Goal: Task Accomplishment & Management: Use online tool/utility

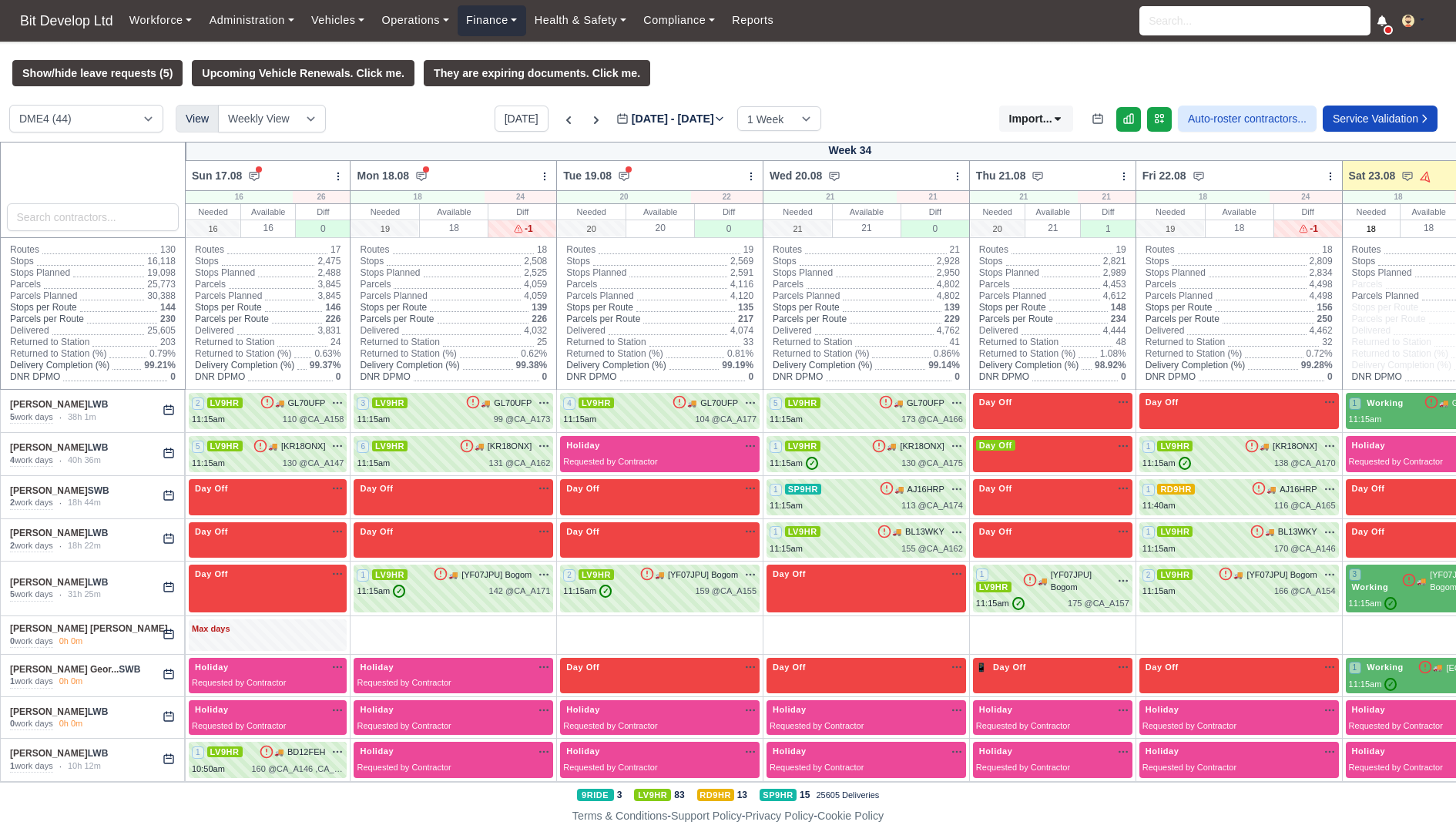
click at [508, 21] on link "Finance" at bounding box center [491, 21] width 69 height 30
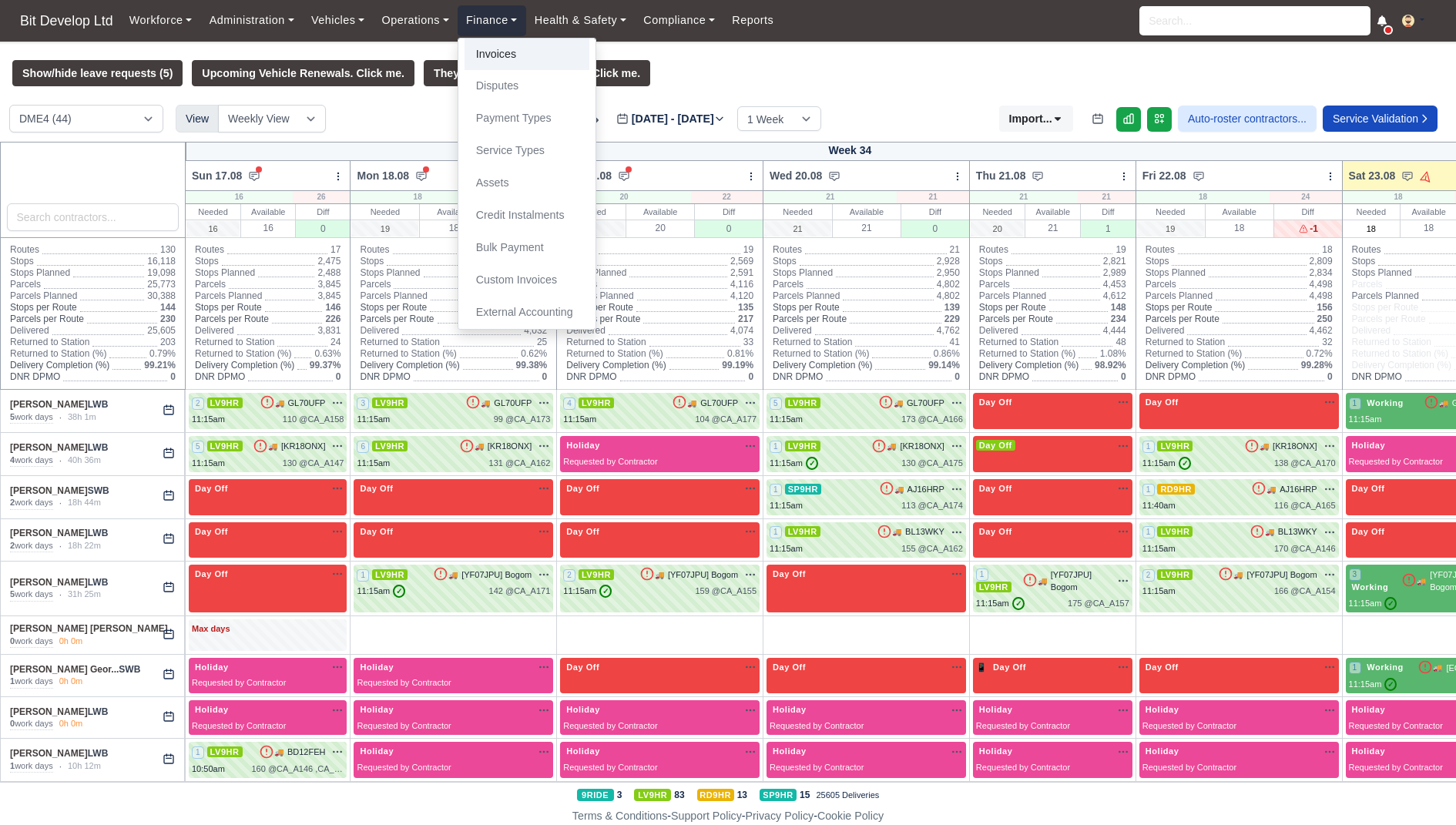
click at [508, 46] on link "Invoices" at bounding box center [527, 55] width 125 height 32
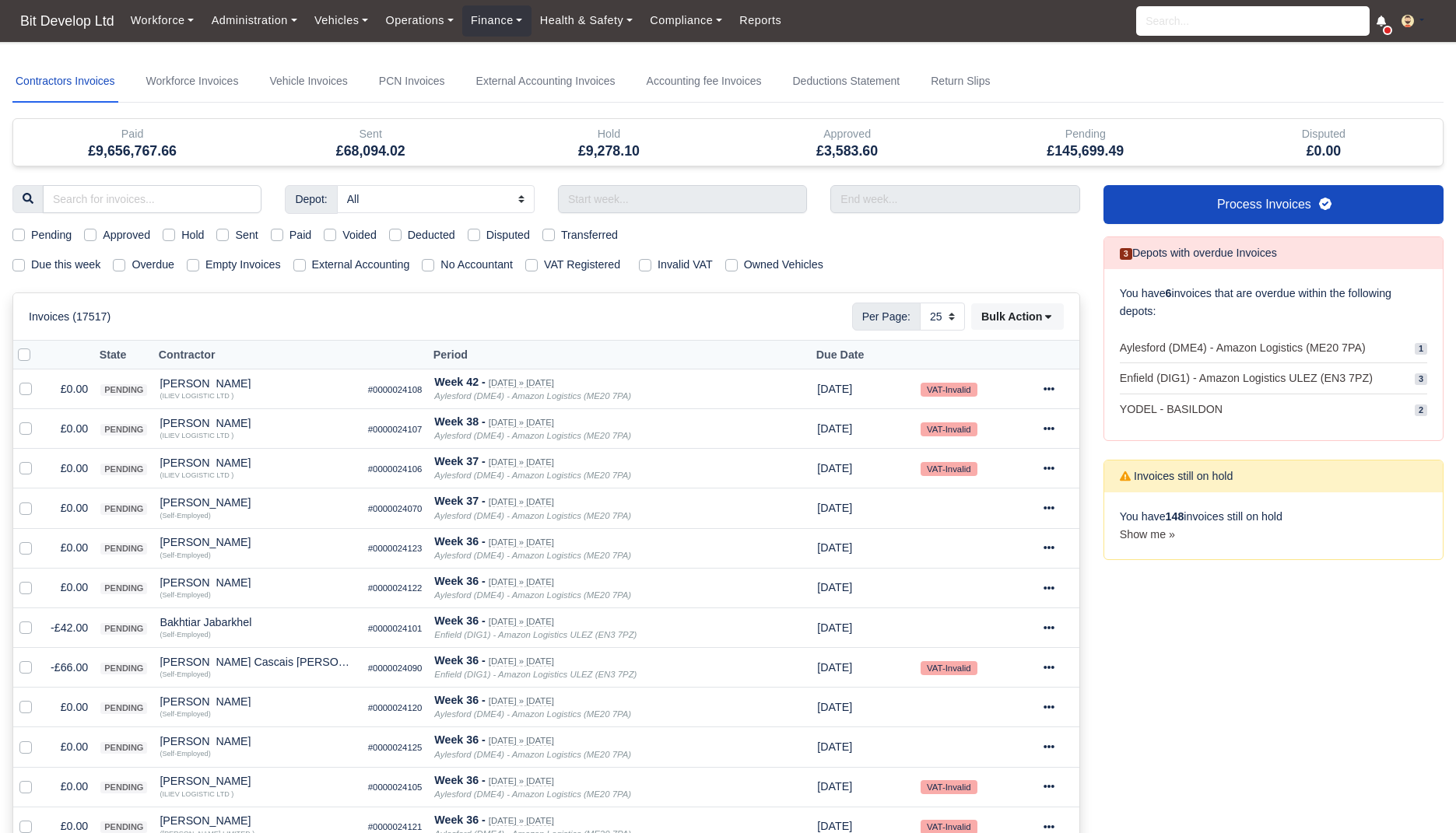
select select "25"
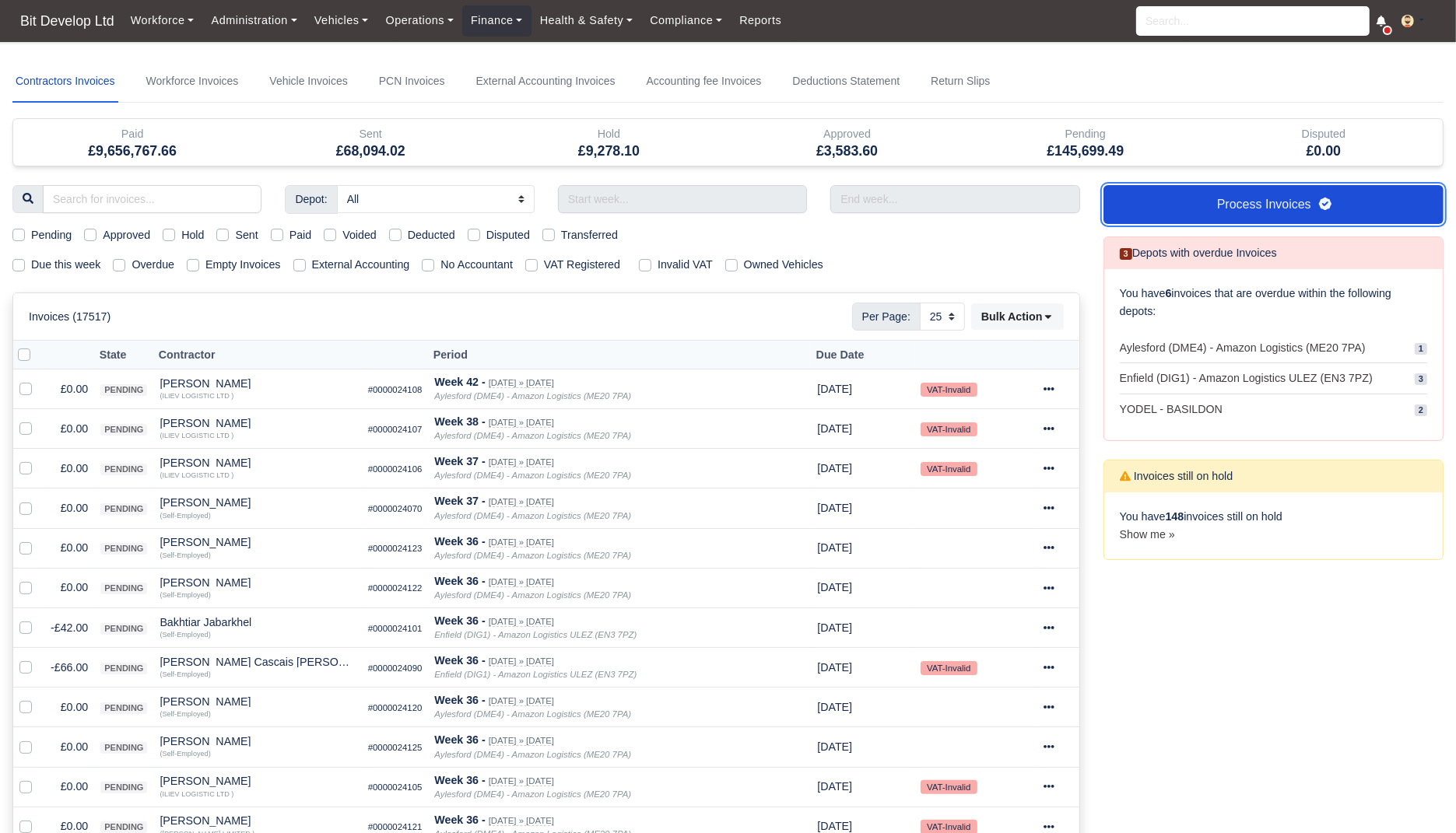
click at [1213, 213] on link "Process Invoices" at bounding box center [1274, 204] width 340 height 39
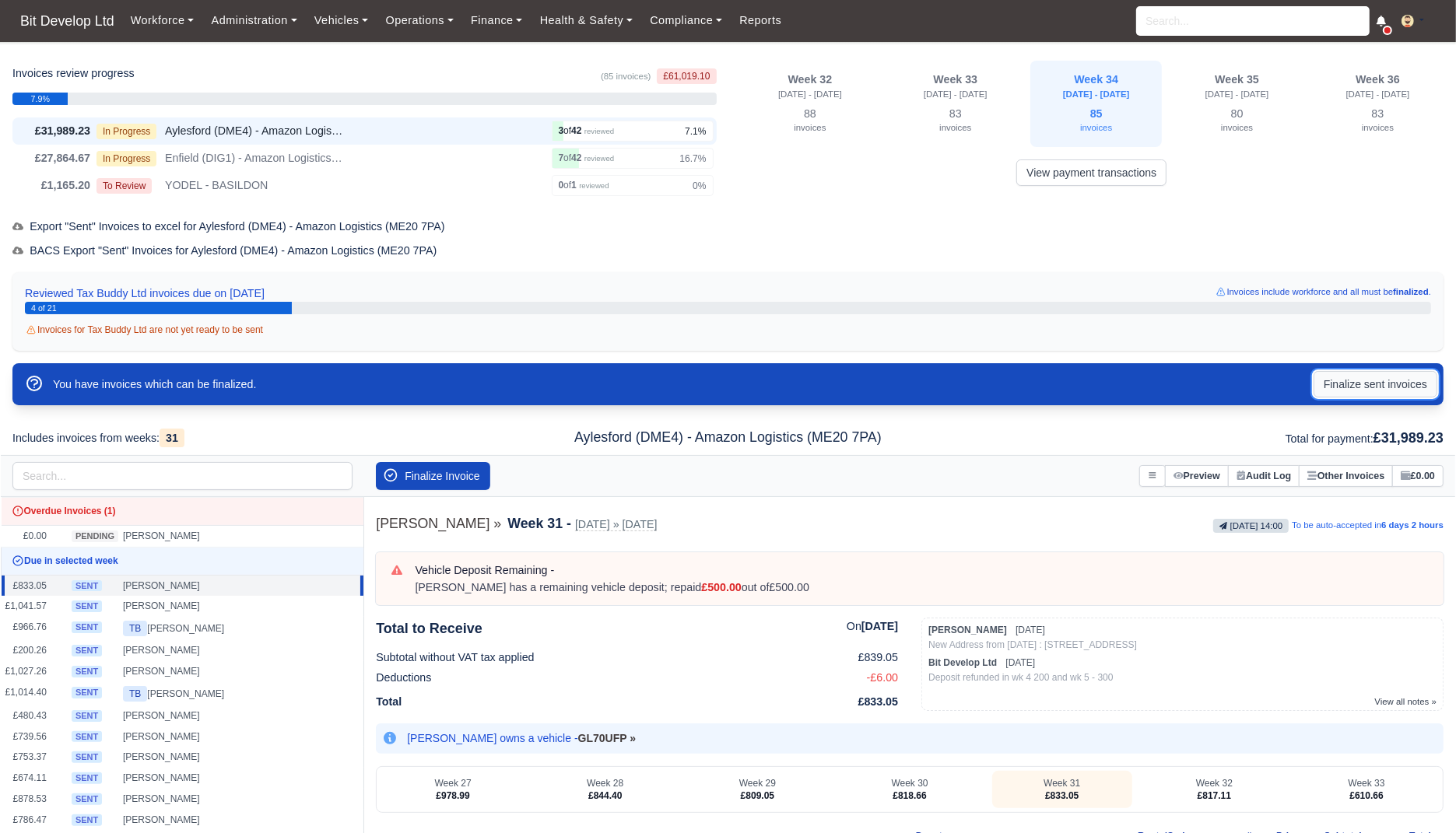
click at [1341, 380] on button "Finalize sent invoices" at bounding box center [1375, 384] width 124 height 26
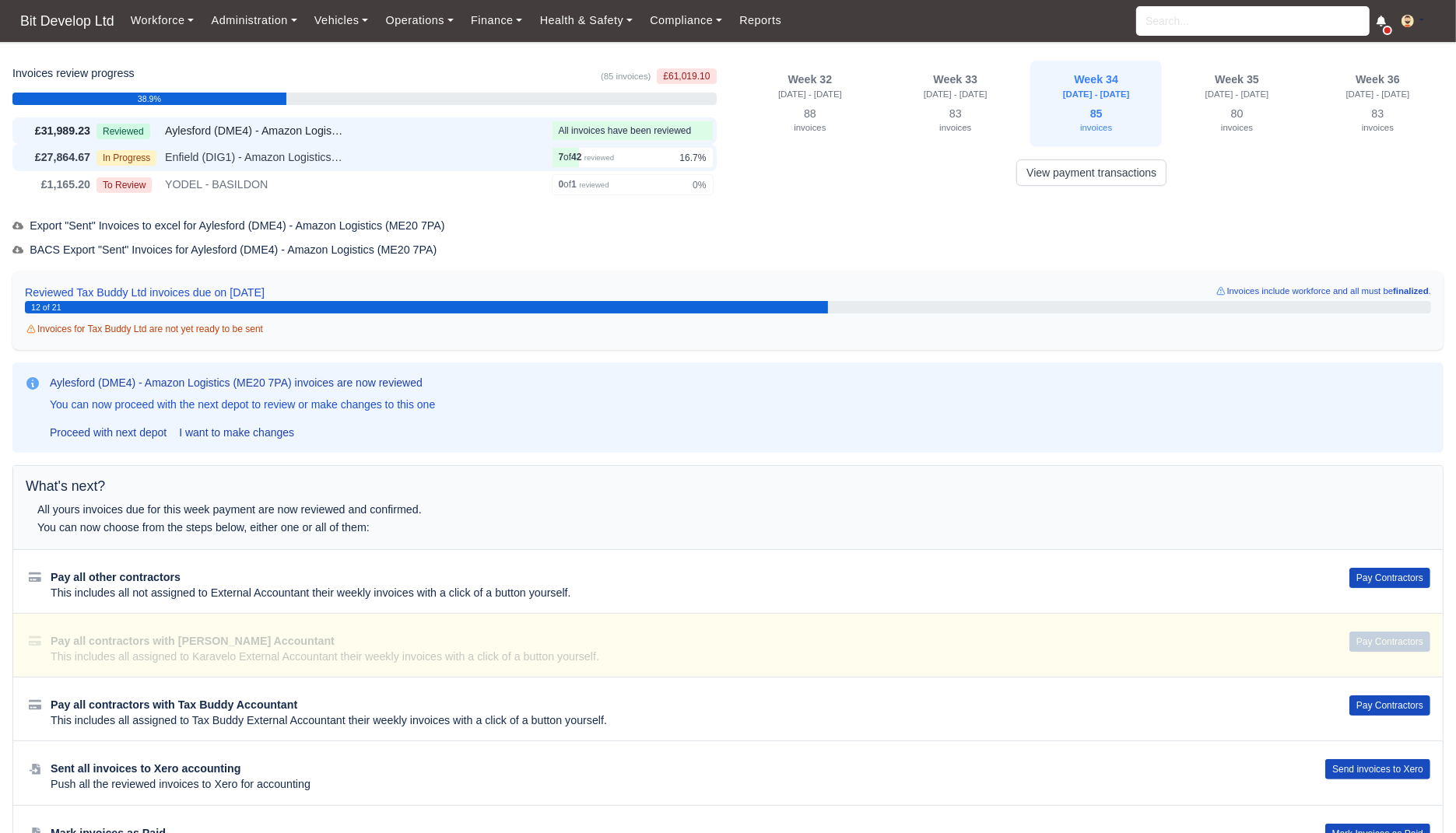
click at [396, 163] on div "In Progress Enfield (DIG1) - Amazon Logistics ULEZ (EN3 7PZ)" at bounding box center [321, 157] width 449 height 18
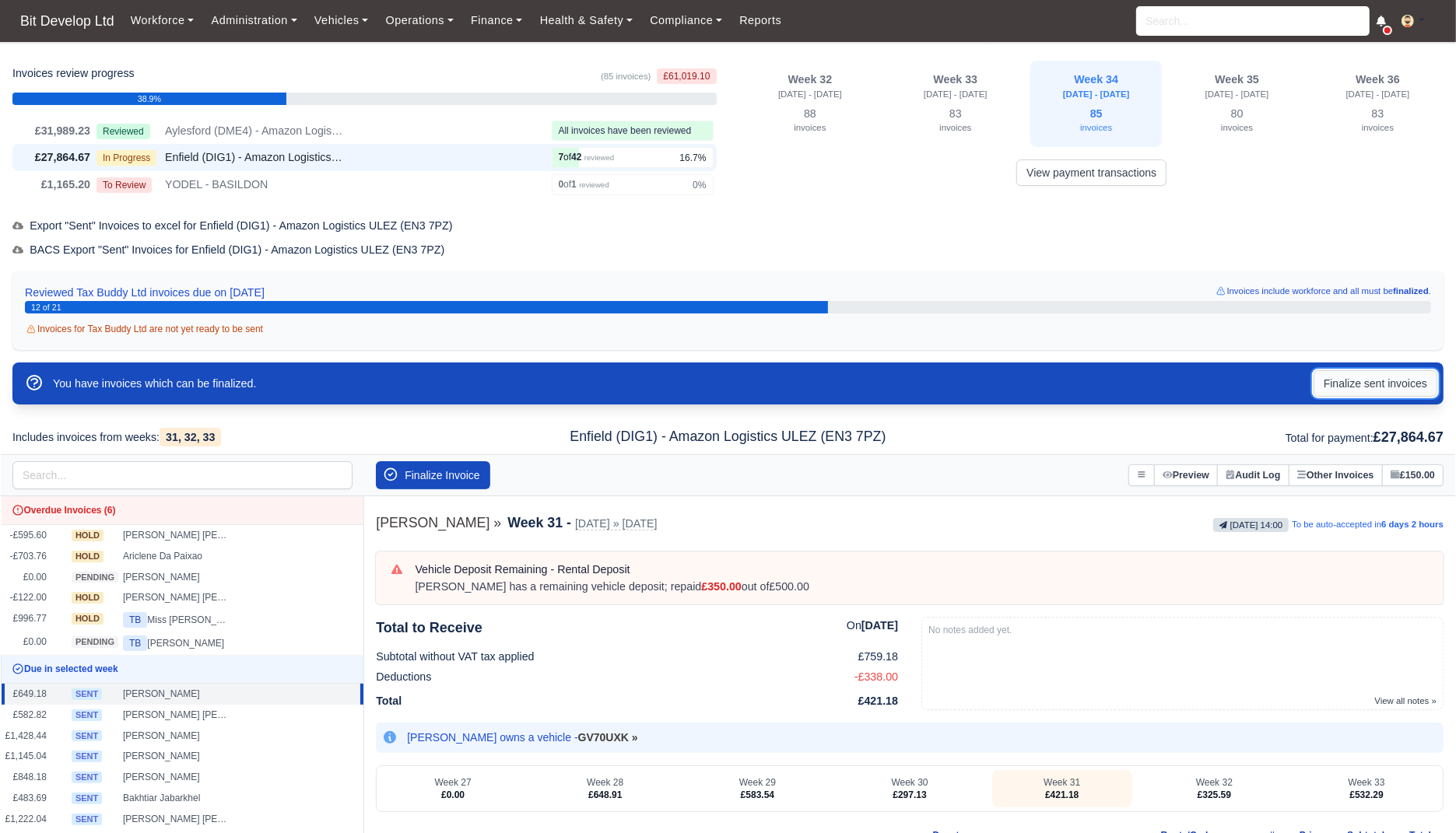
click at [1372, 390] on button "Finalize sent invoices" at bounding box center [1375, 383] width 124 height 26
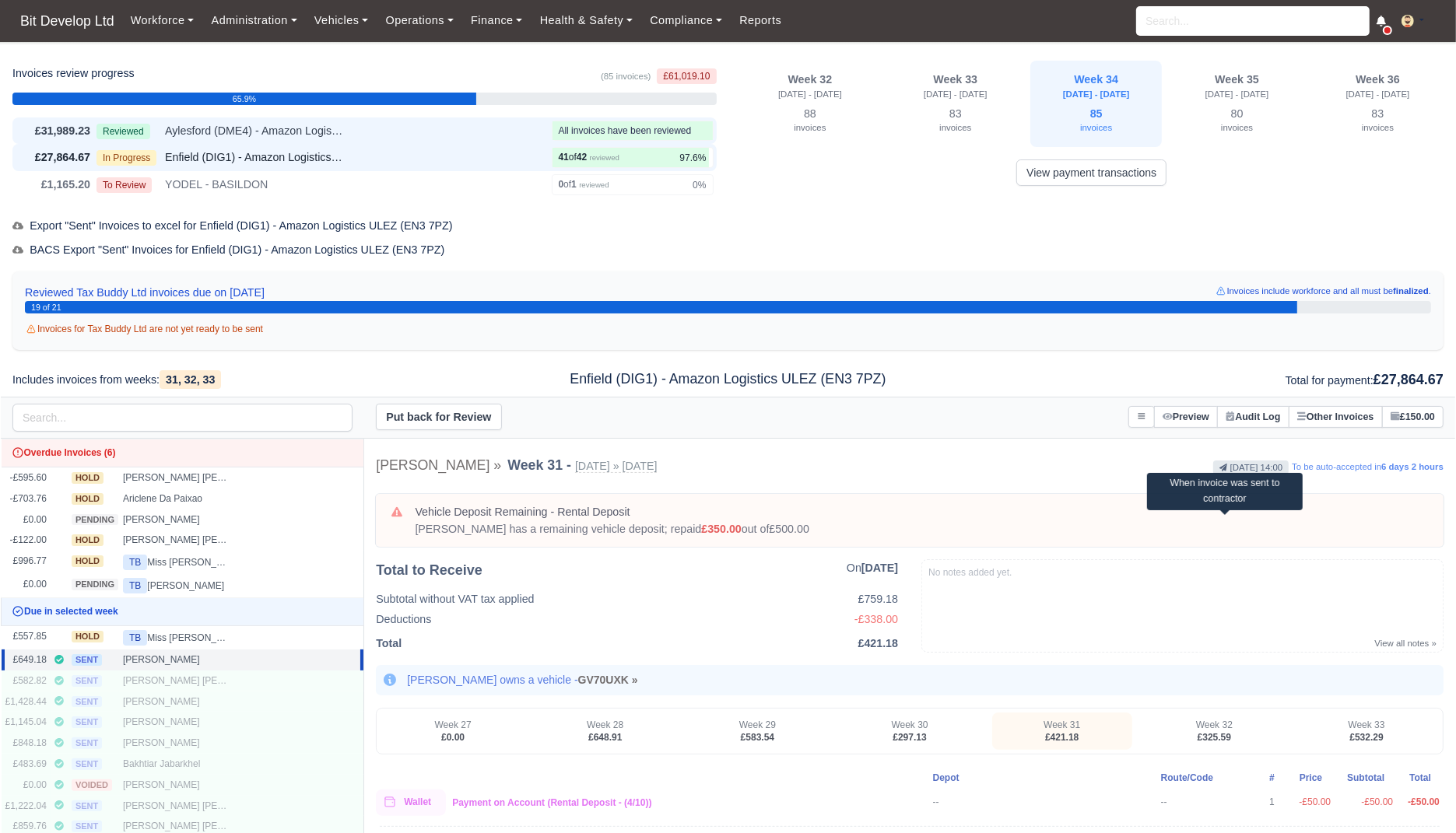
click at [415, 123] on div "Reviewed Aylesford (DME4) - Amazon Logistics (ME20 7PA)" at bounding box center [321, 131] width 449 height 18
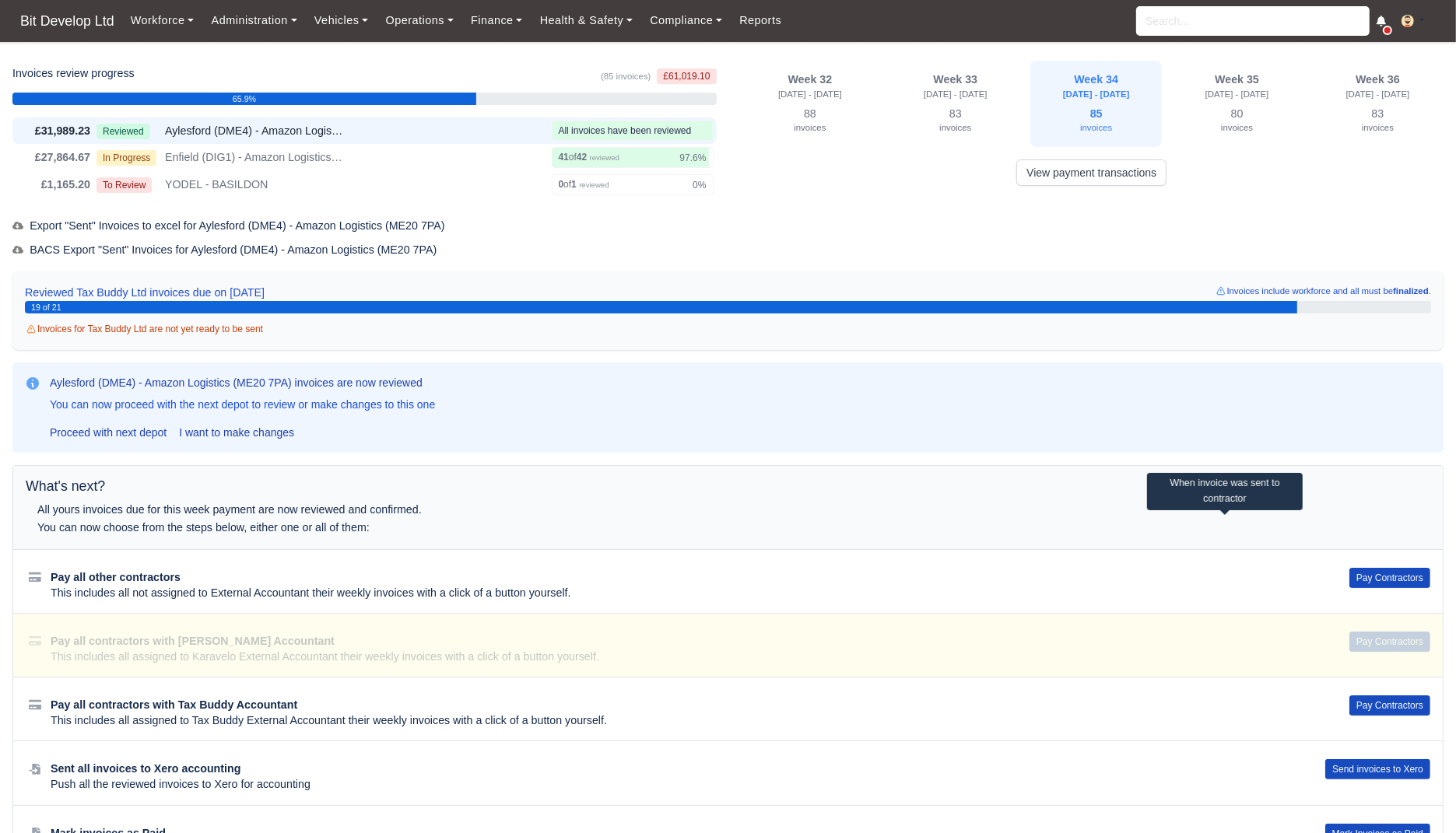
click at [1107, 234] on div "Invoices review progress (85 invoices) £61,019.10 65.9% £31,989.23 Reviewed" at bounding box center [728, 465] width 1431 height 809
click at [1398, 575] on button "Pay Contractors" at bounding box center [1390, 578] width 81 height 20
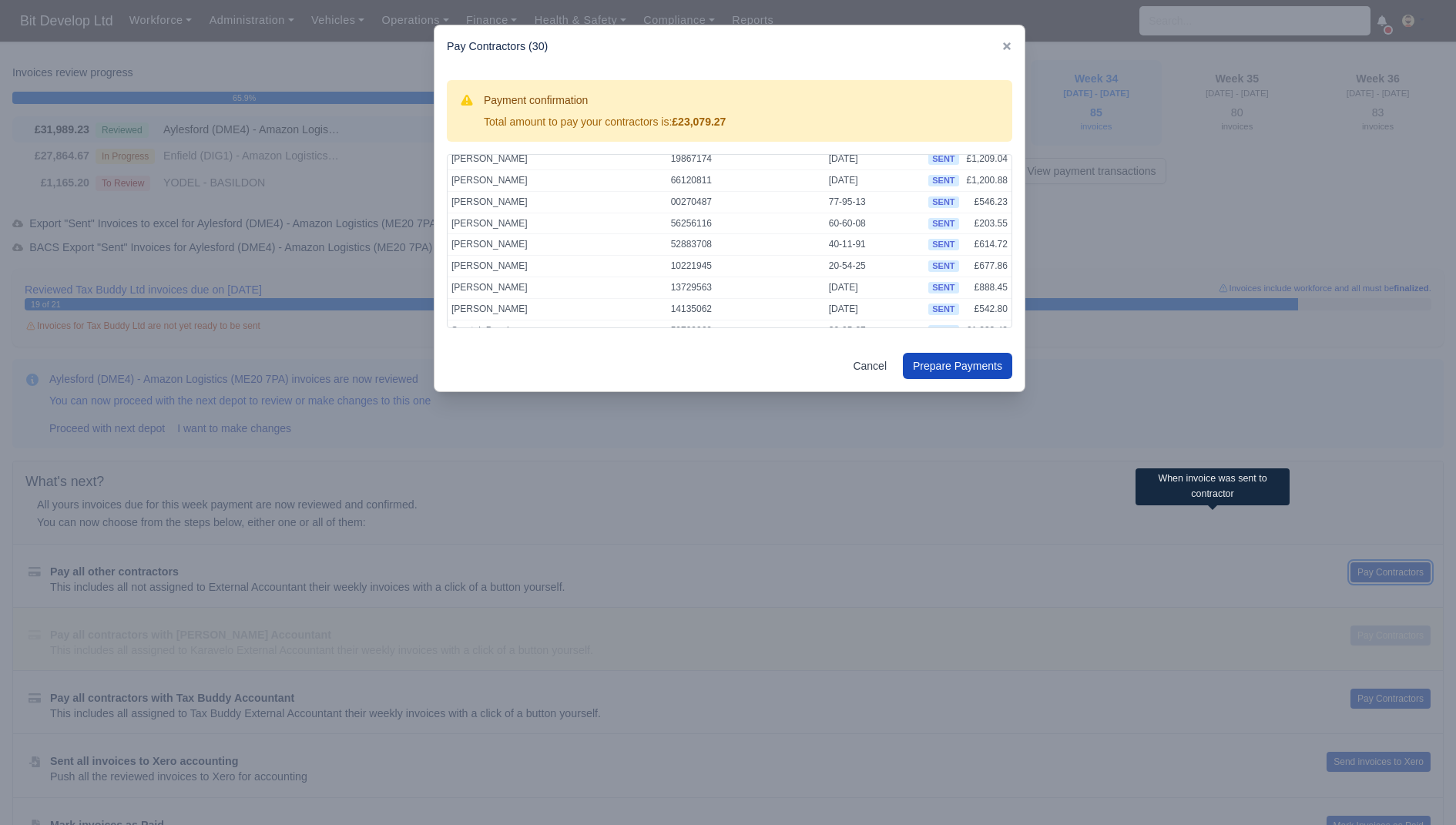
scroll to position [484, 0]
click at [932, 362] on button "Prepare Payments" at bounding box center [957, 366] width 109 height 26
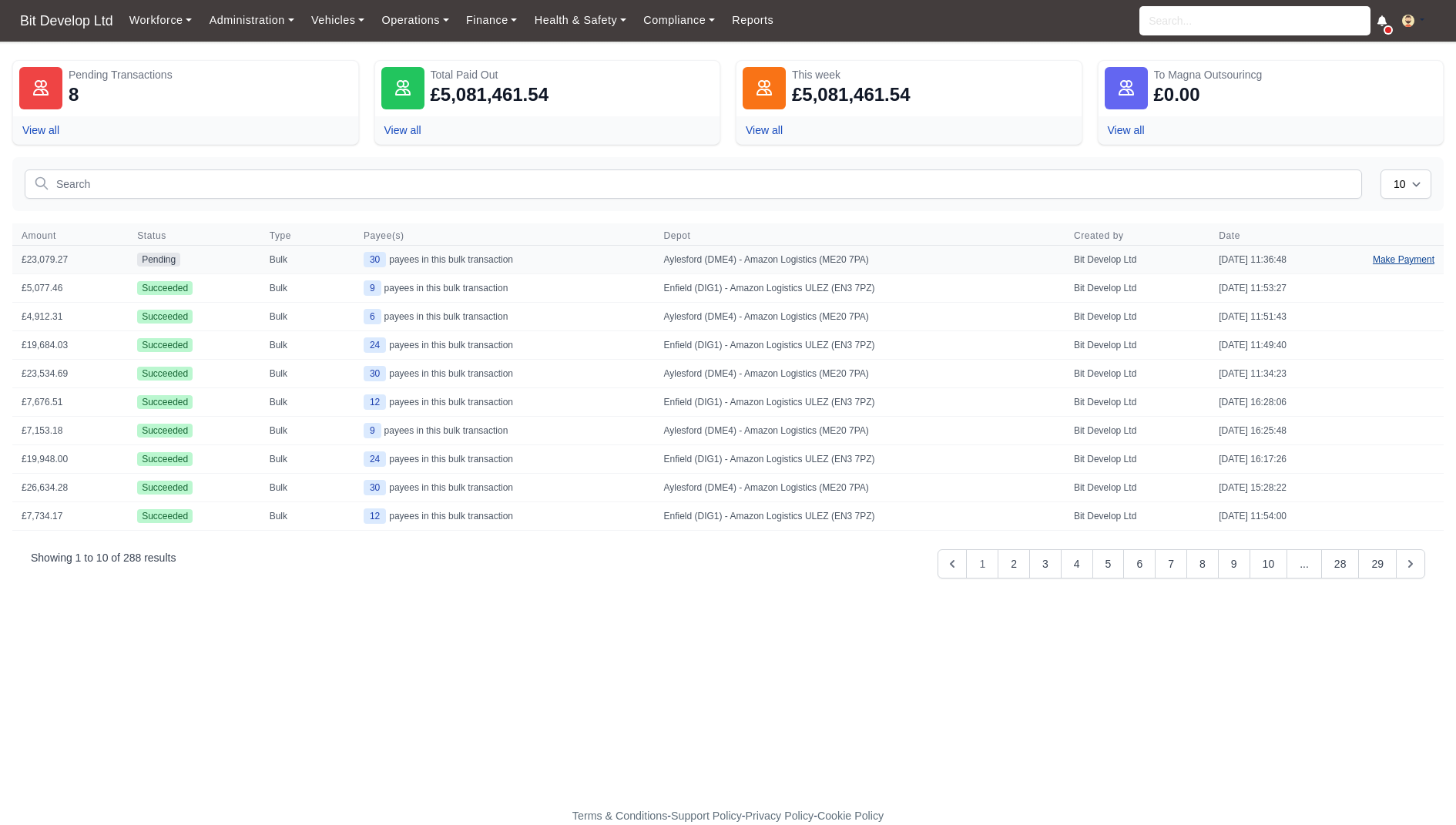
click at [1404, 256] on link "Make Payment" at bounding box center [1403, 259] width 80 height 28
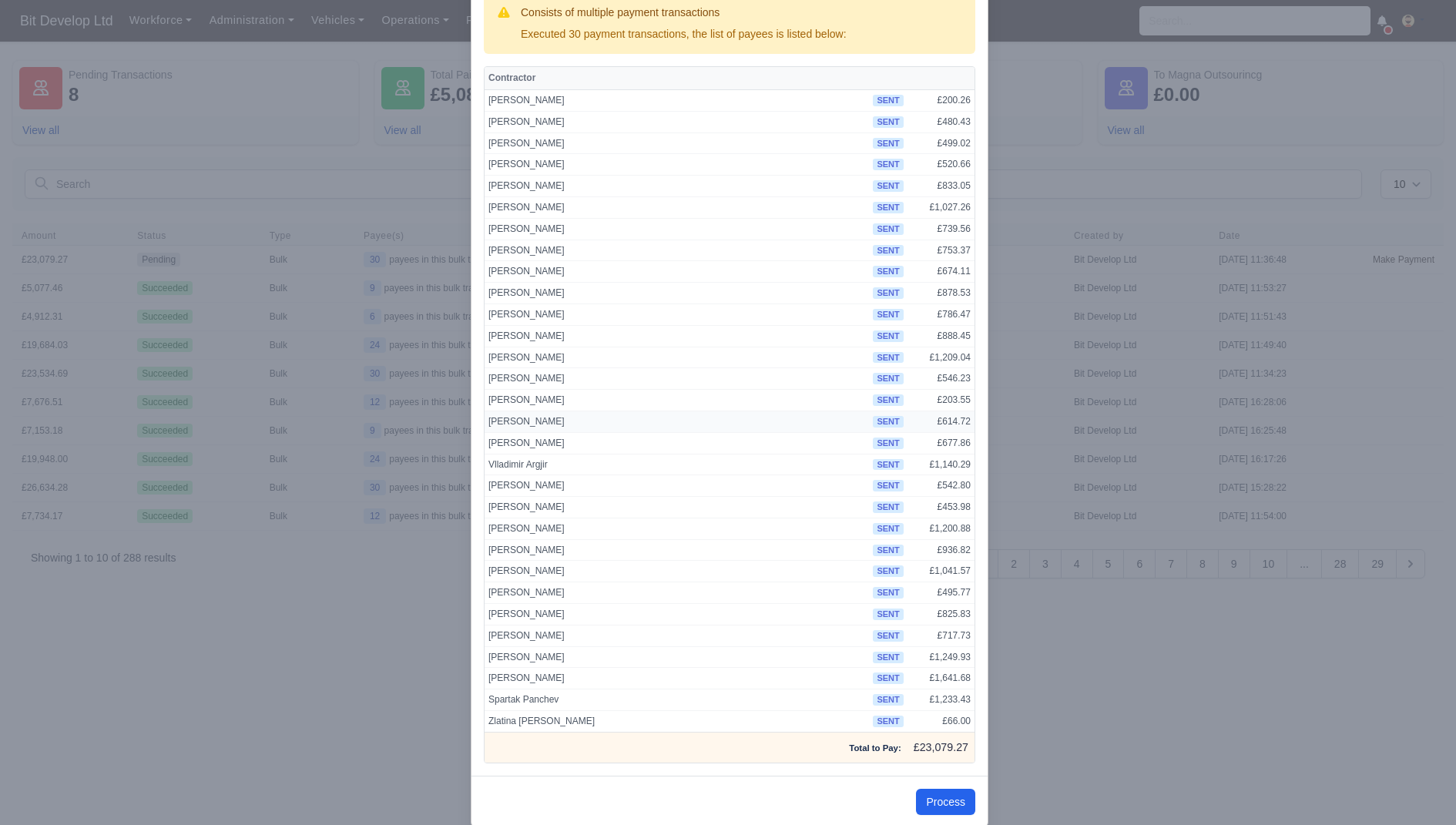
scroll to position [104, 0]
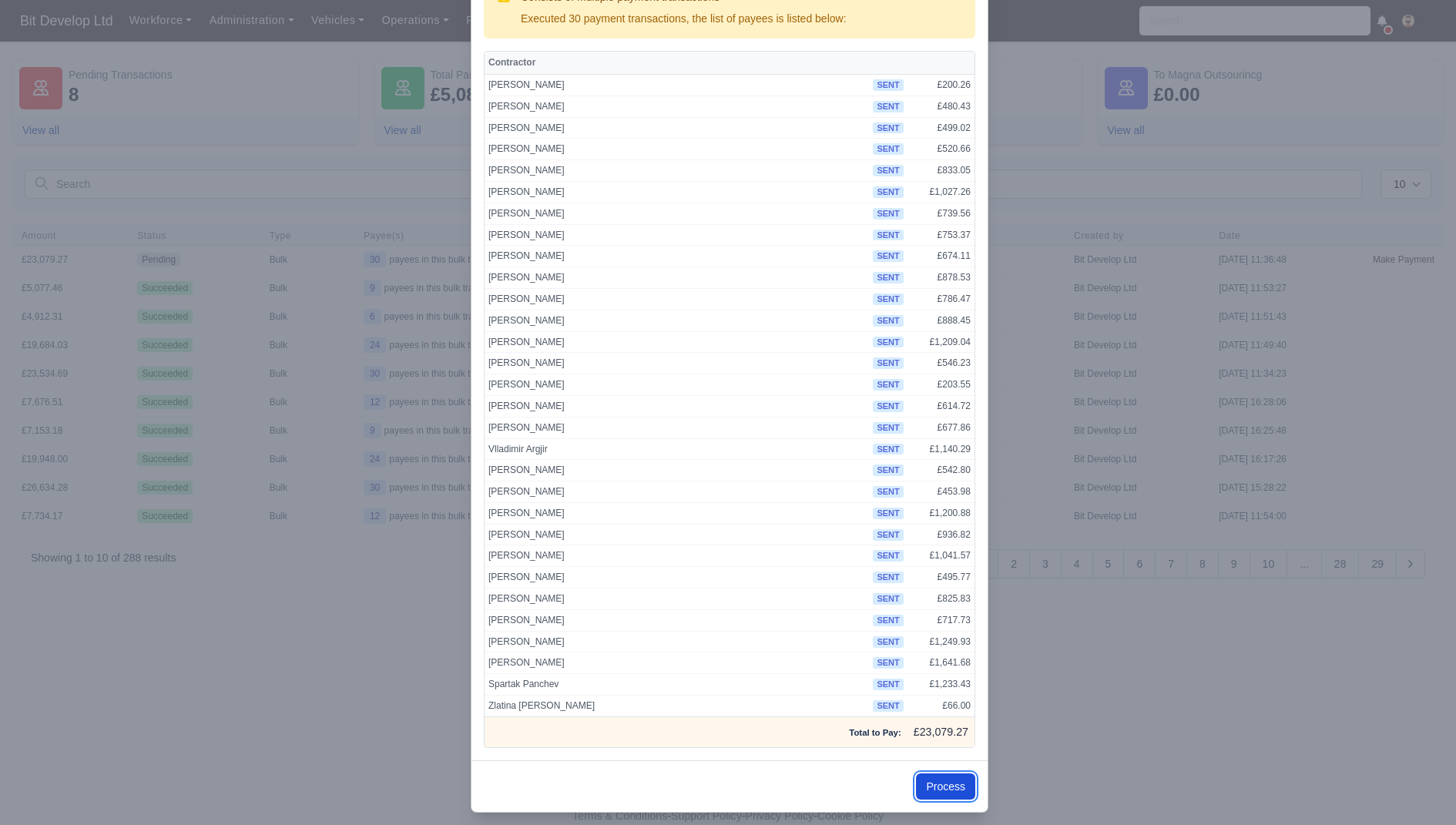
click at [918, 774] on button "Process" at bounding box center [945, 786] width 59 height 26
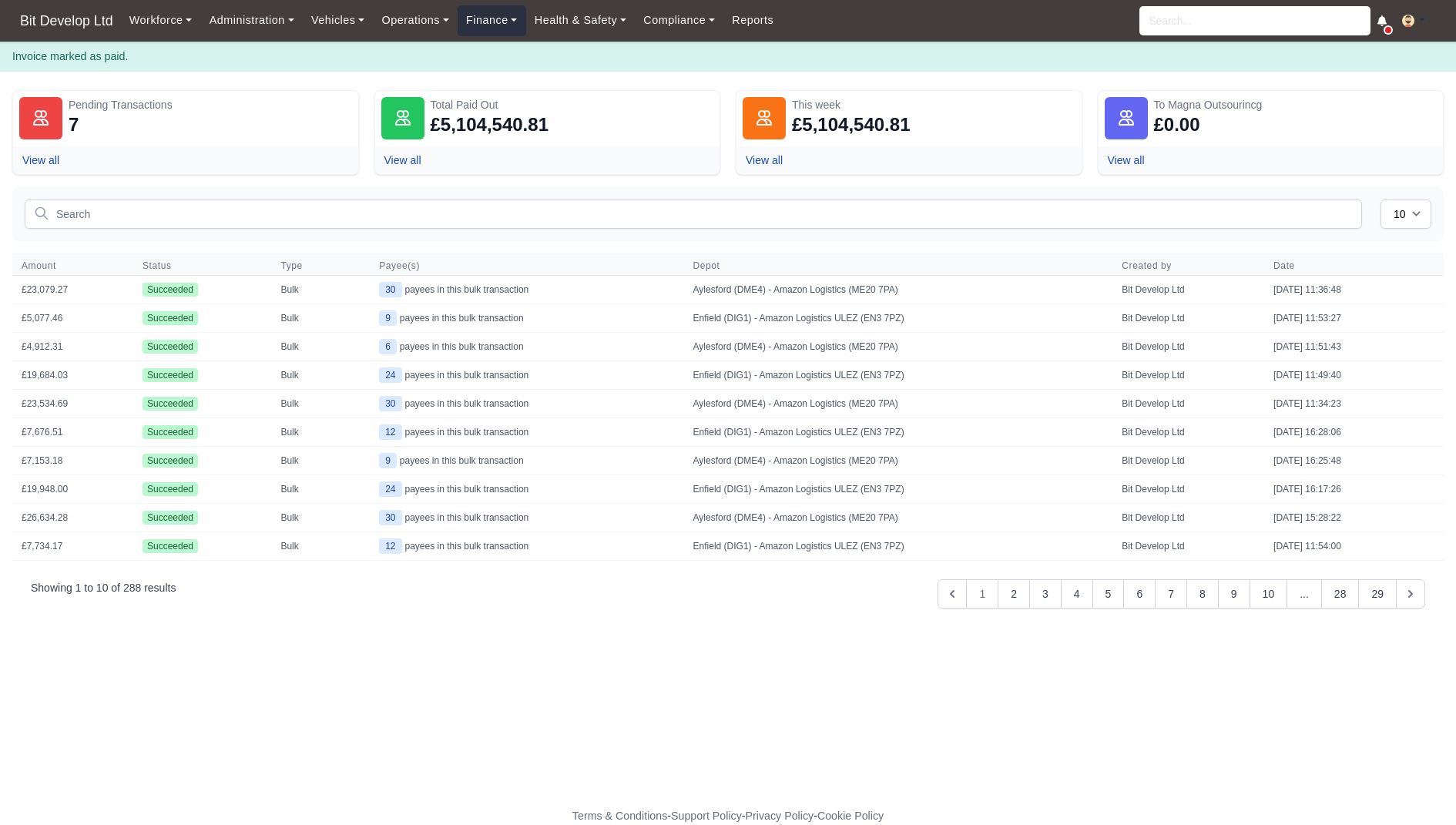
click at [495, 10] on link "Finance" at bounding box center [491, 21] width 69 height 30
click at [501, 53] on link "Invoices" at bounding box center [527, 55] width 125 height 32
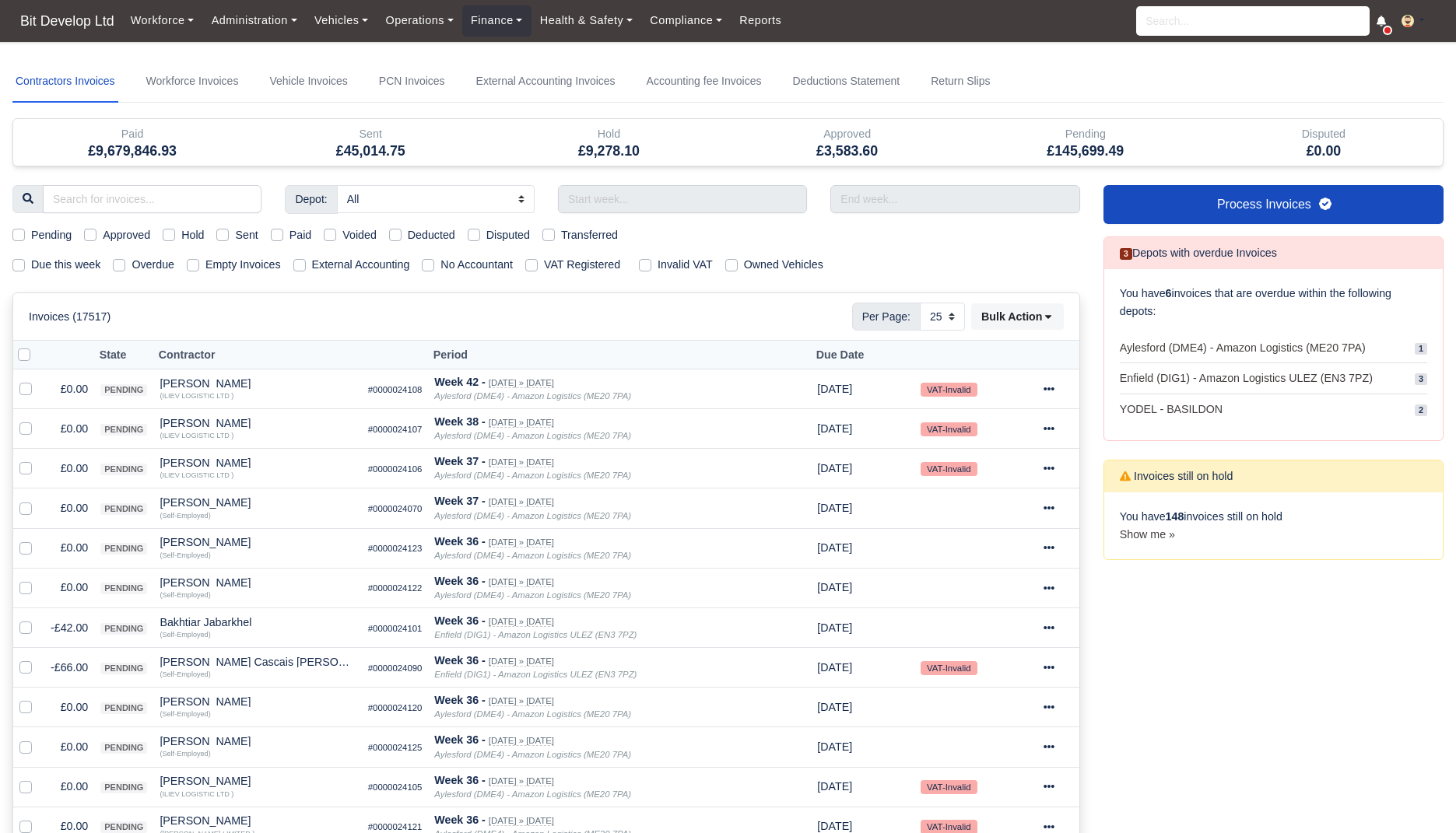
select select "25"
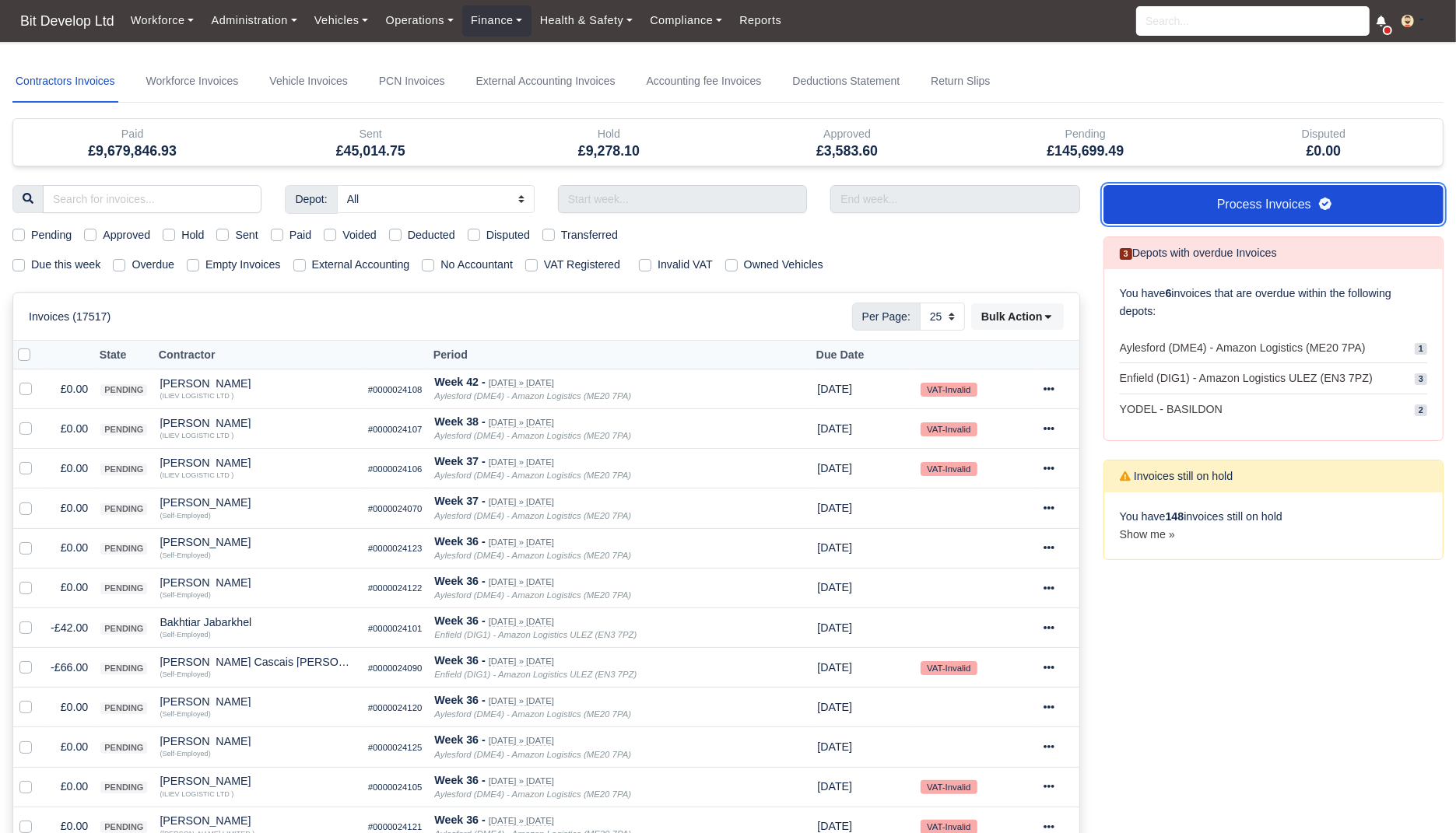
click at [1329, 203] on icon at bounding box center [1326, 204] width 13 height 13
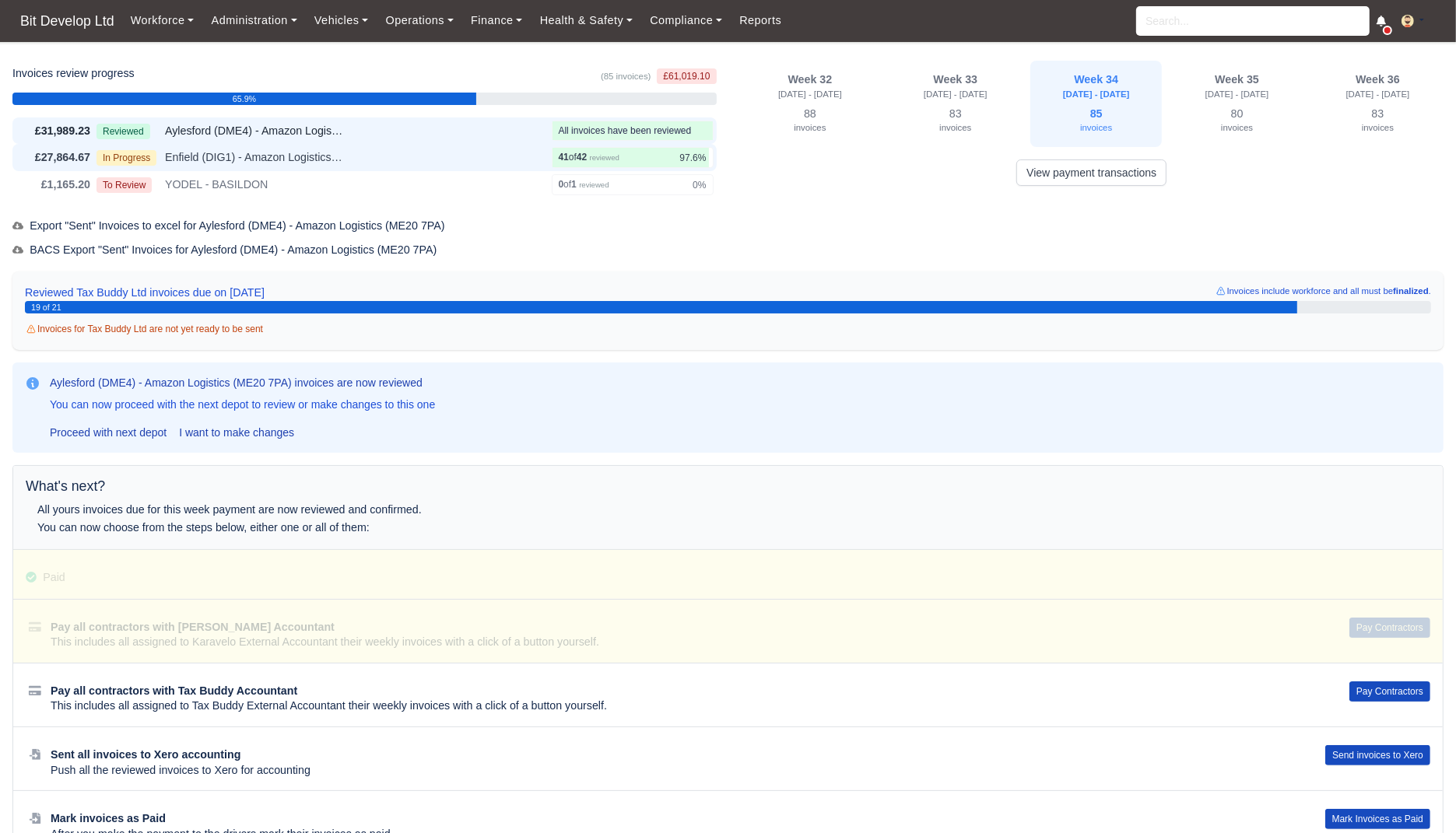
click at [382, 160] on div "In Progress Enfield (DIG1) - Amazon Logistics ULEZ (EN3 7PZ)" at bounding box center [321, 157] width 449 height 18
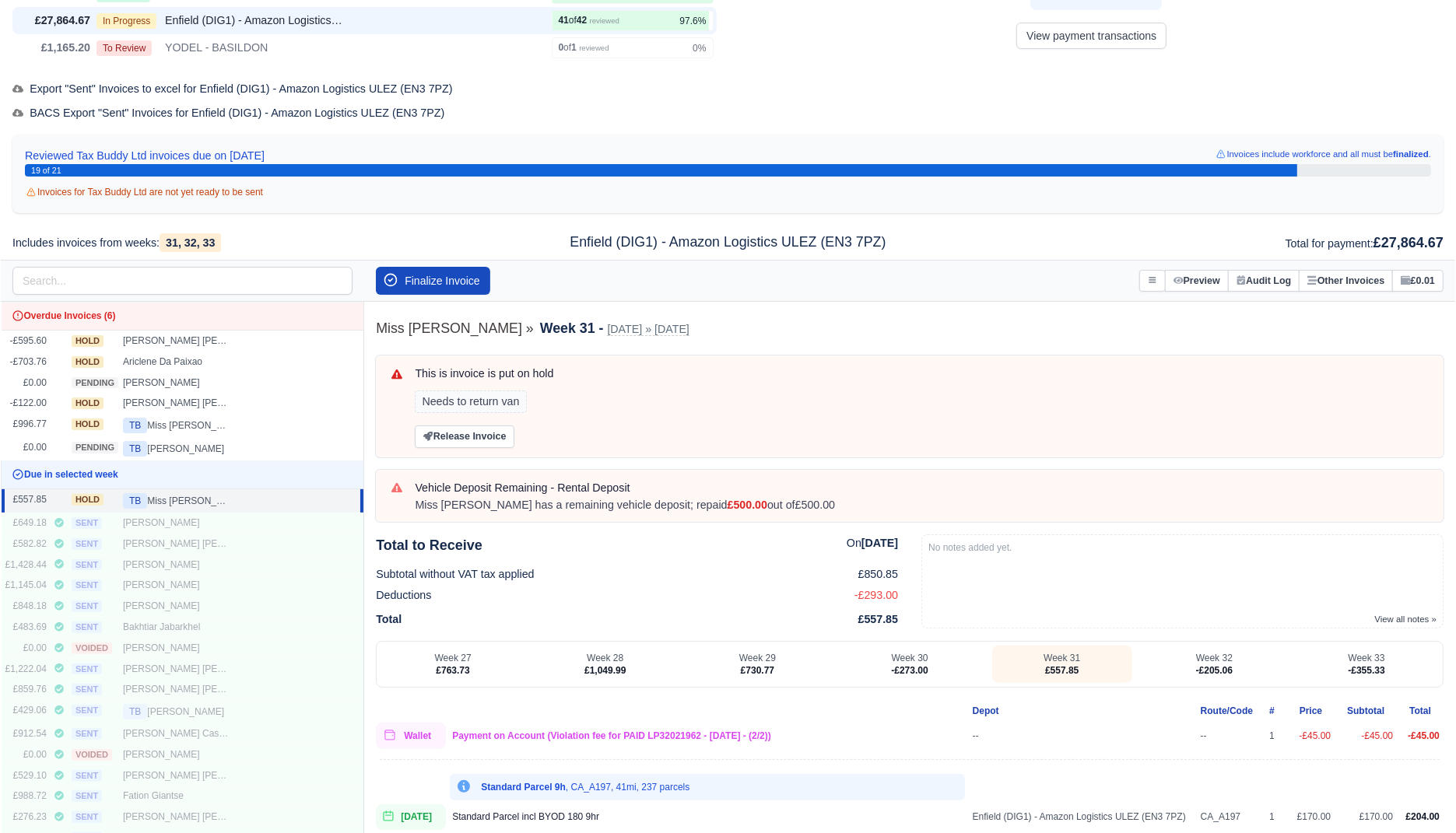
scroll to position [164, 0]
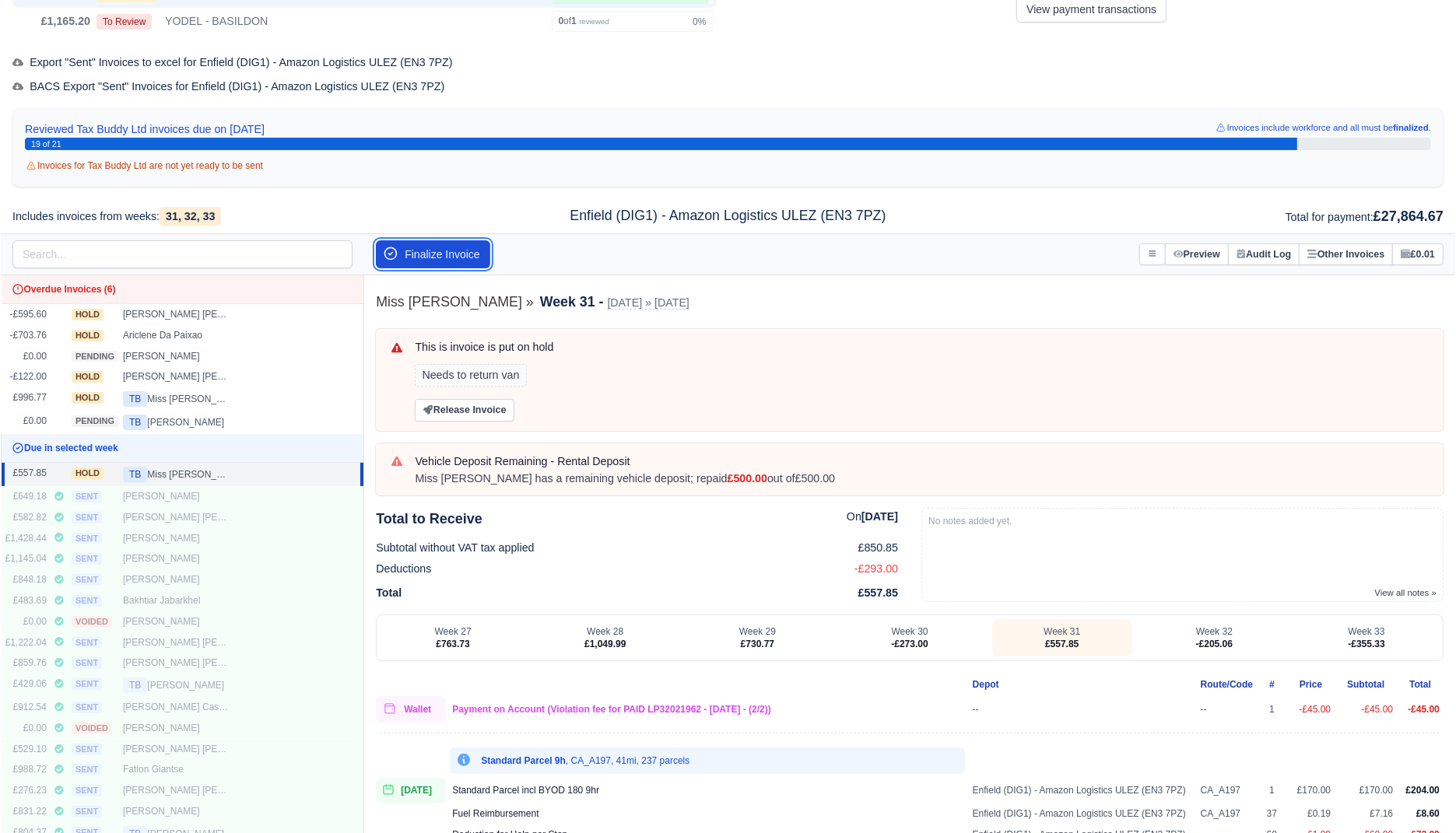
click at [445, 253] on button "Finalize Invoice" at bounding box center [433, 254] width 114 height 28
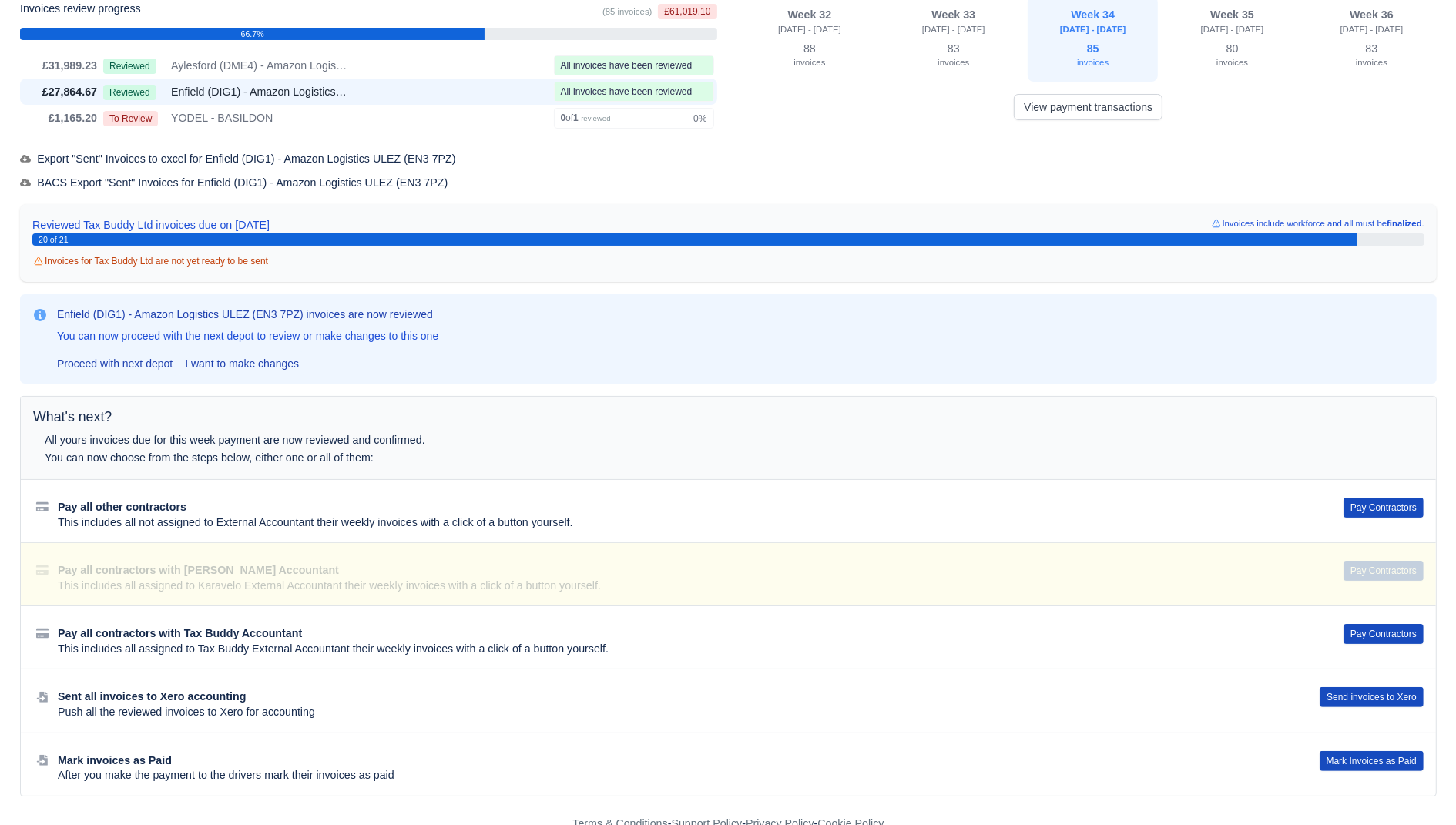
scroll to position [13, 0]
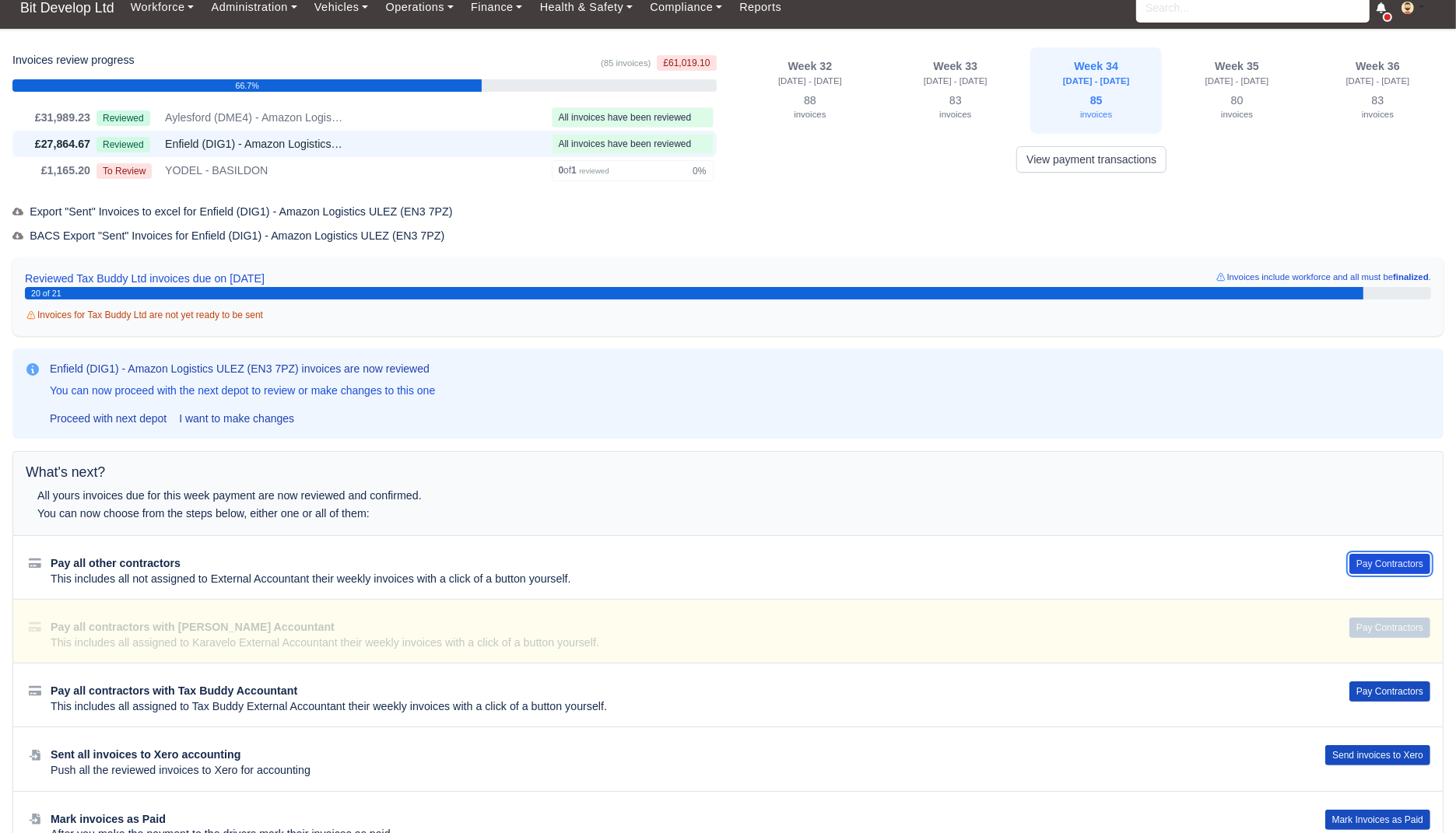
click at [1396, 565] on button "Pay Contractors" at bounding box center [1390, 563] width 81 height 20
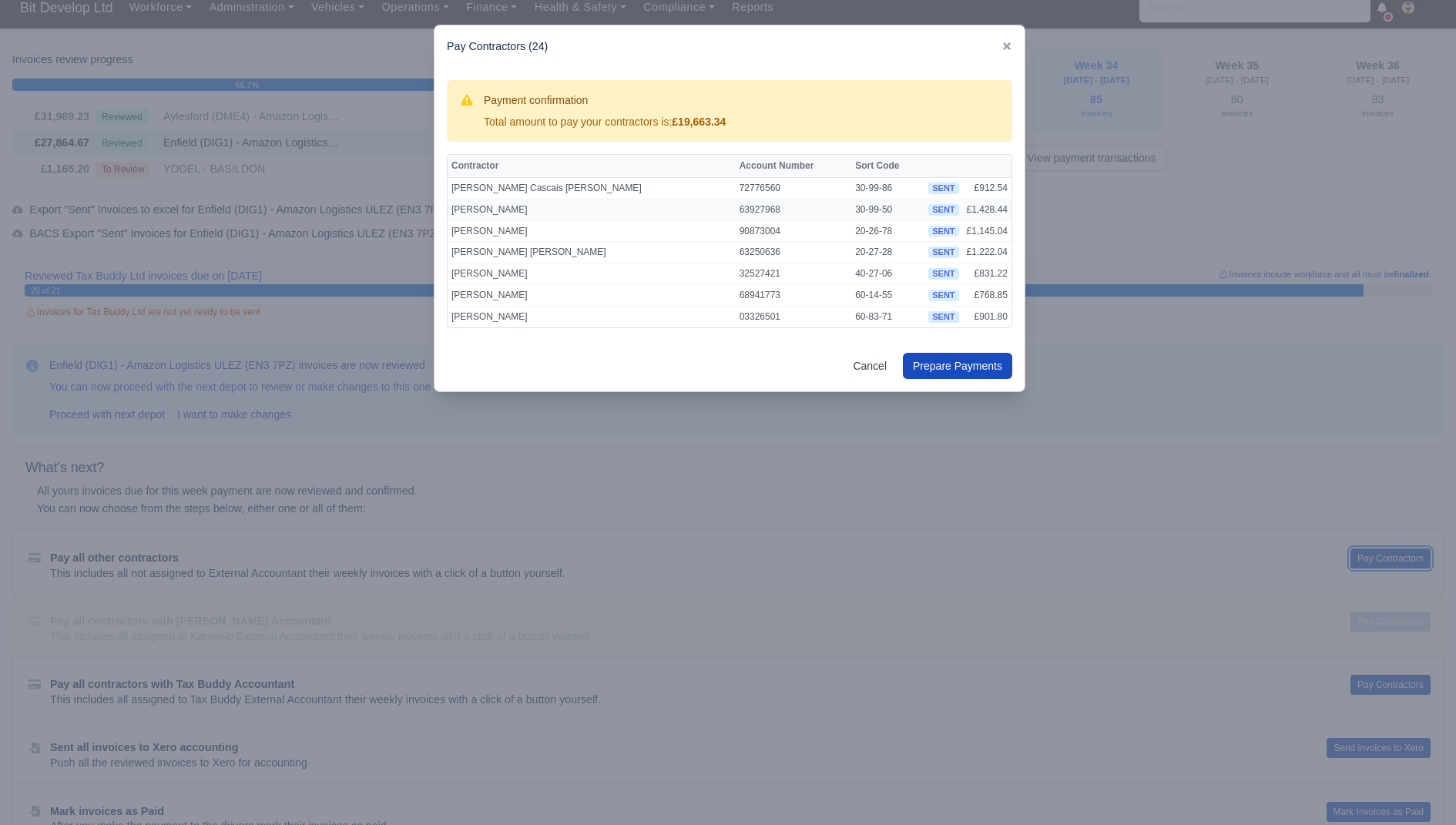
scroll to position [356, 0]
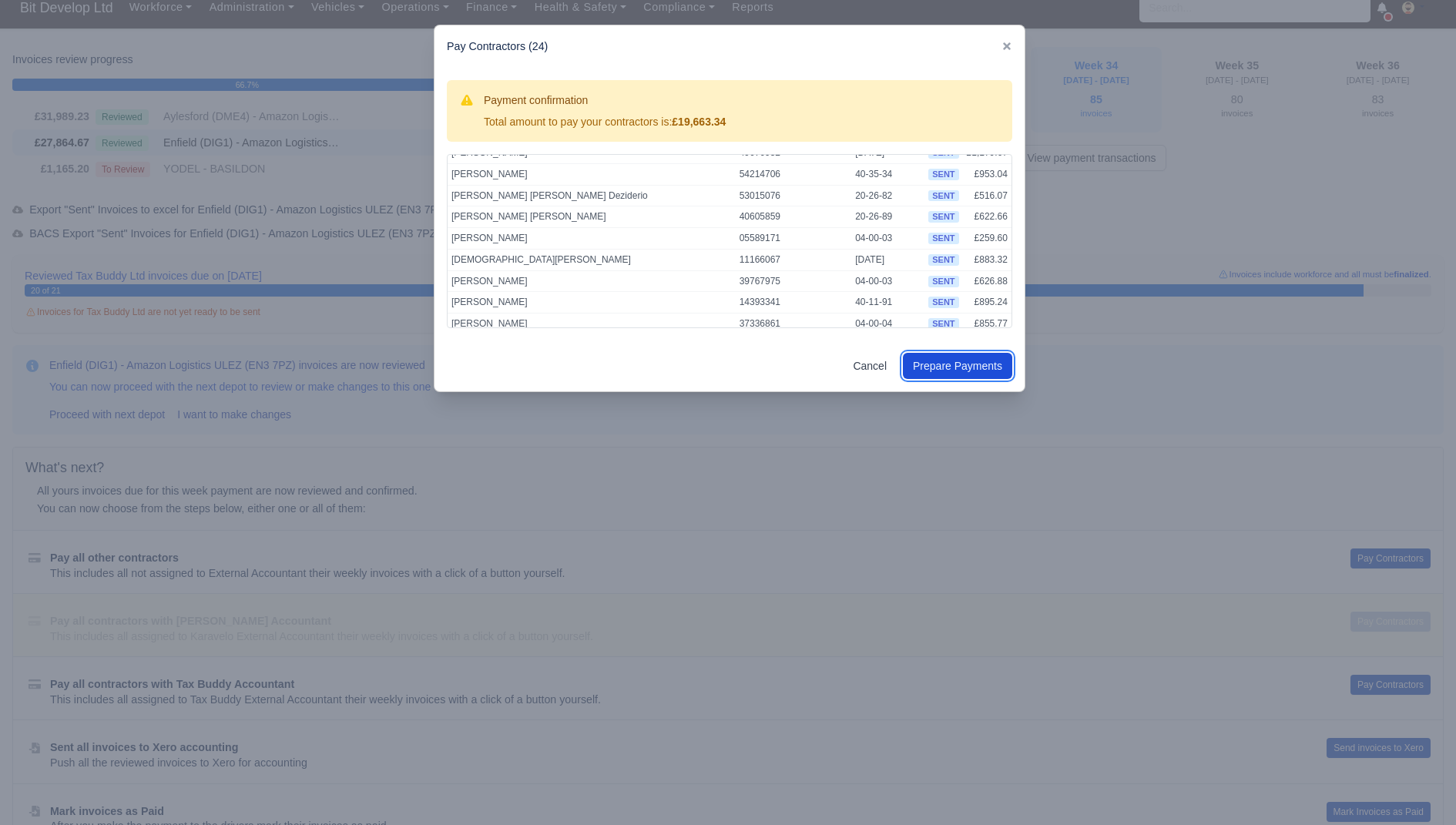
click at [970, 360] on button "Prepare Payments" at bounding box center [957, 366] width 109 height 26
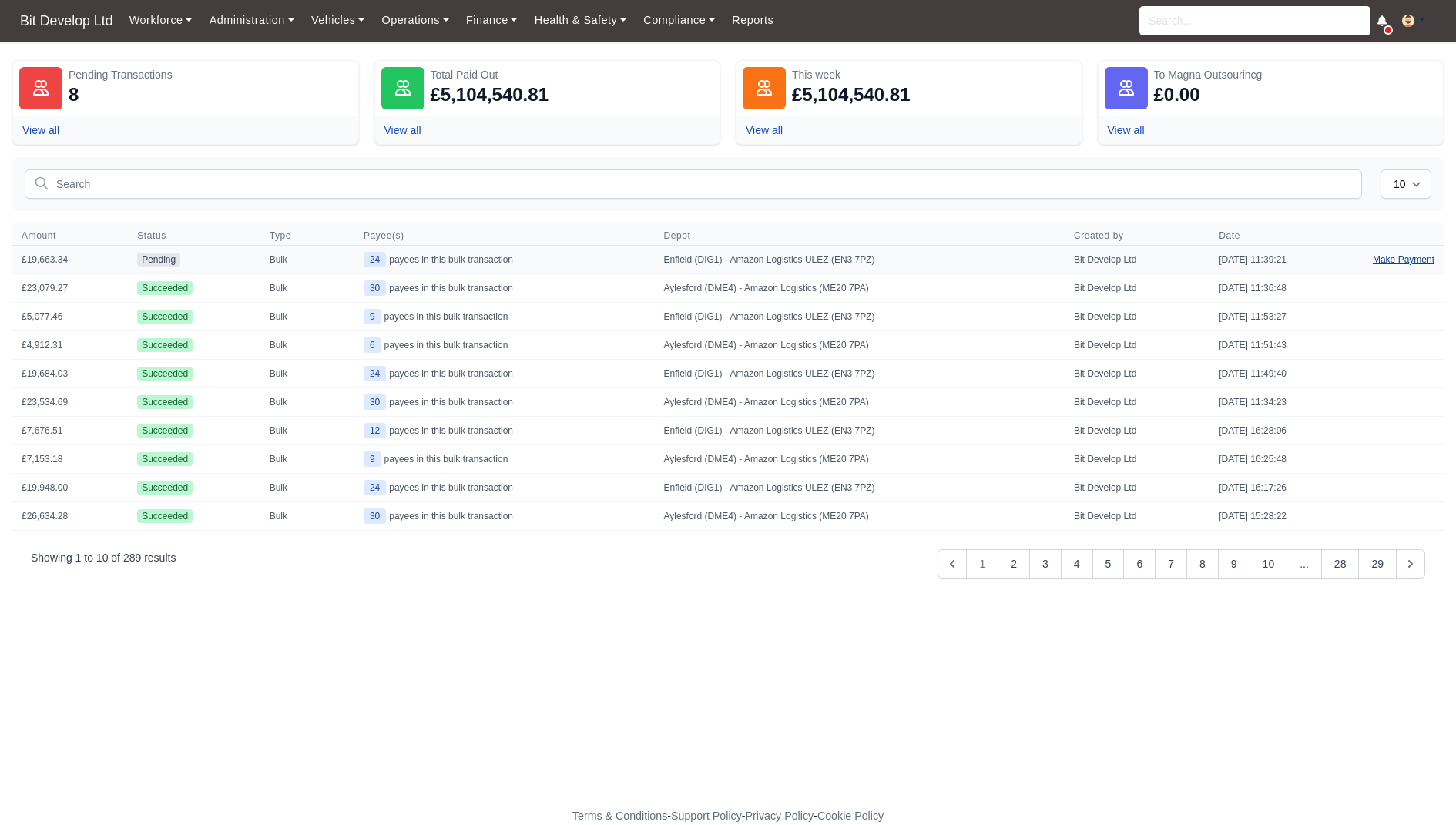
click at [1386, 262] on link "Make Payment" at bounding box center [1403, 259] width 80 height 28
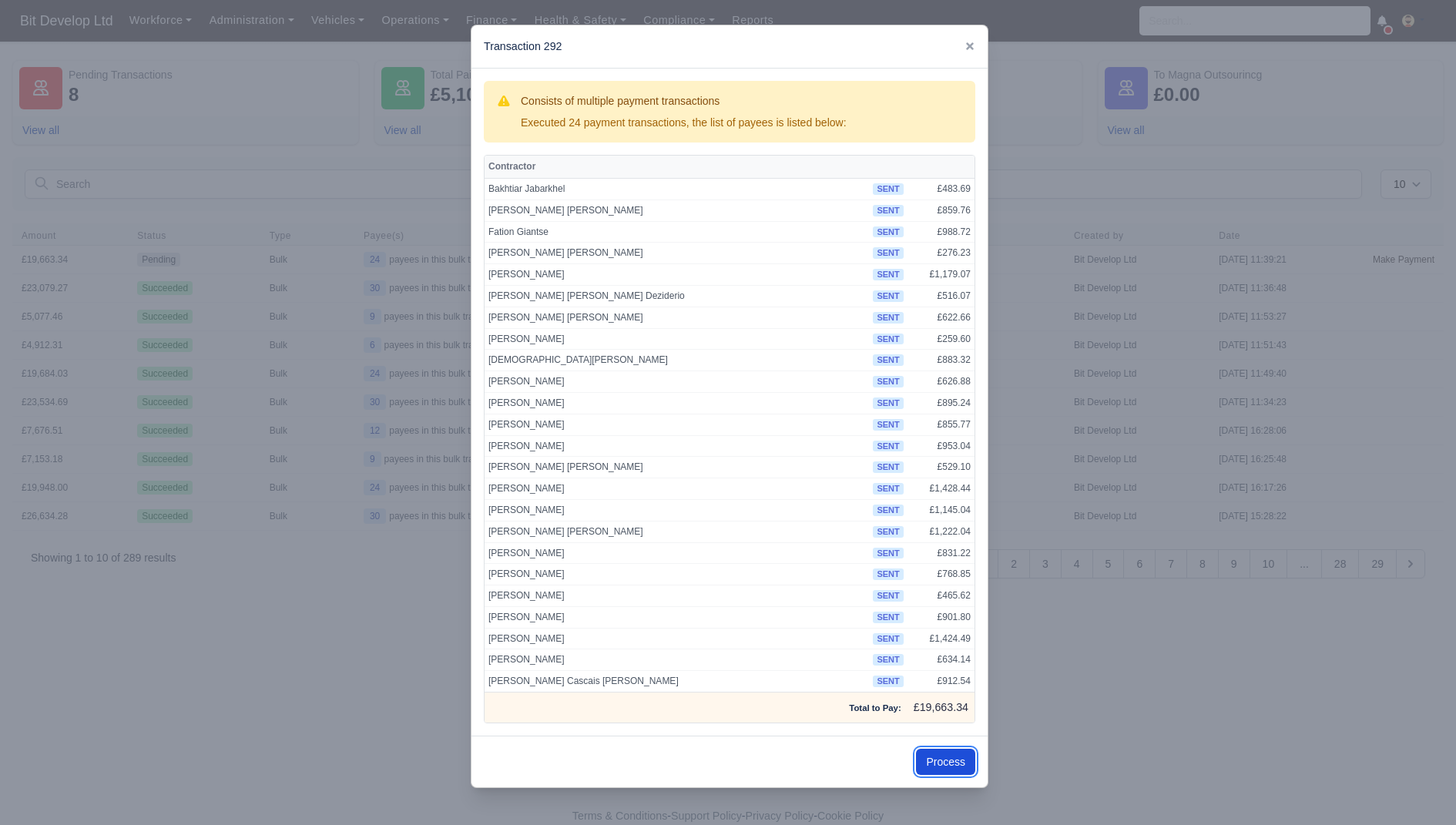
click at [948, 749] on button "Process" at bounding box center [945, 762] width 59 height 26
